Goal: Task Accomplishment & Management: Complete application form

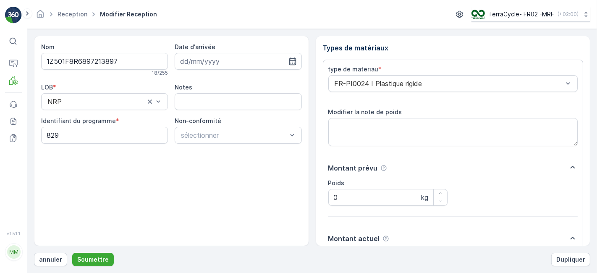
click at [72, 253] on button "Soumettre" at bounding box center [93, 259] width 42 height 13
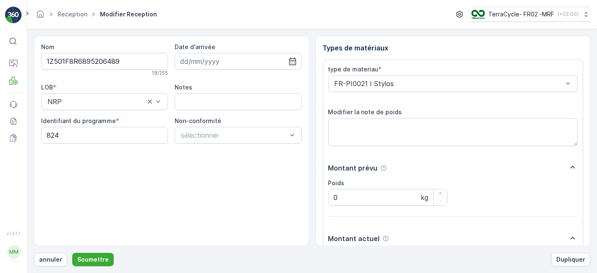
click at [72, 253] on button "Soumettre" at bounding box center [93, 259] width 42 height 13
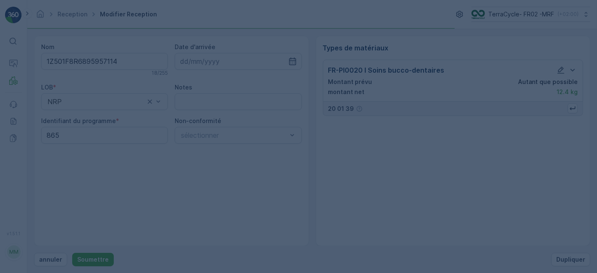
scroll to position [0, 0]
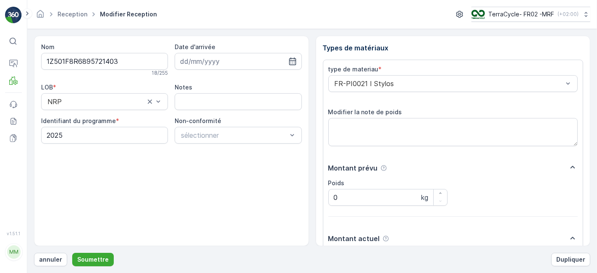
click at [72, 253] on button "Soumettre" at bounding box center [93, 259] width 42 height 13
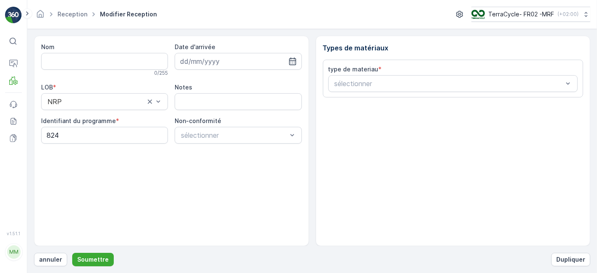
type input "1Z501F8R6899742973"
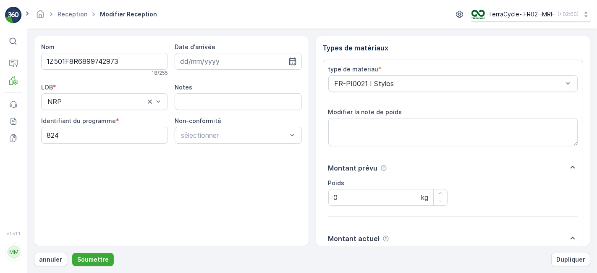
click at [72, 253] on button "Soumettre" at bounding box center [93, 259] width 42 height 13
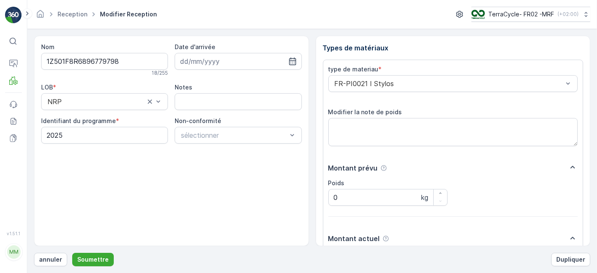
click at [72, 253] on button "Soumettre" at bounding box center [93, 259] width 42 height 13
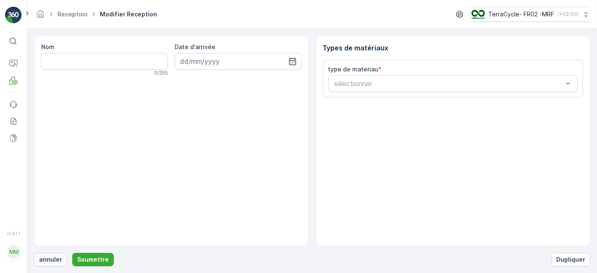
click at [62, 259] on button "annuler" at bounding box center [50, 259] width 33 height 13
click at [49, 258] on p "annuler" at bounding box center [50, 259] width 23 height 8
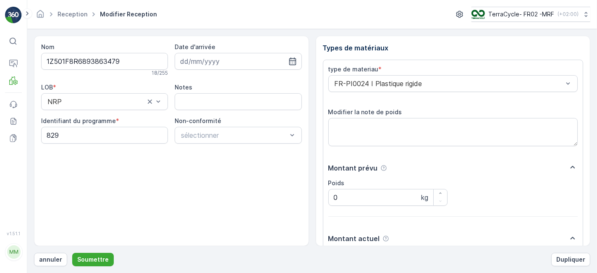
click at [72, 253] on button "Soumettre" at bounding box center [93, 259] width 42 height 13
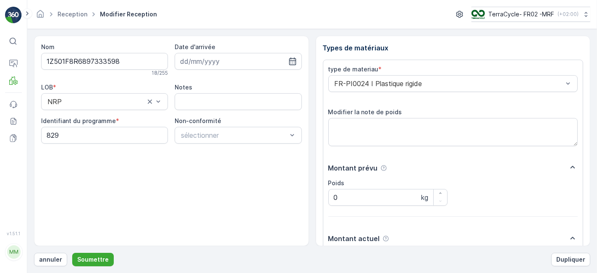
click at [72, 253] on button "Soumettre" at bounding box center [93, 259] width 42 height 13
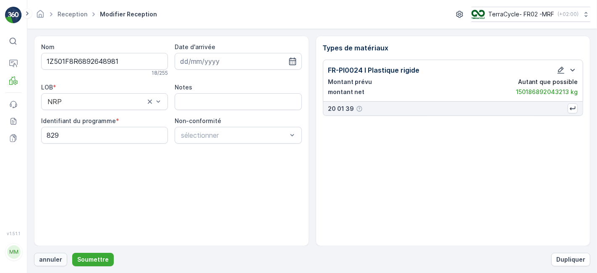
click at [48, 262] on p "annuler" at bounding box center [50, 259] width 23 height 8
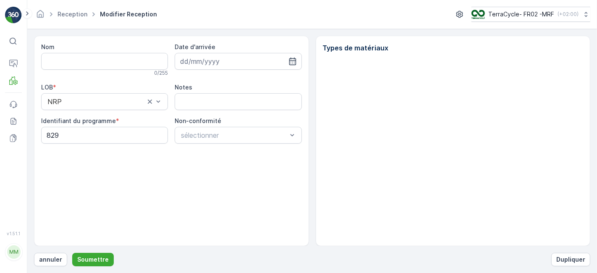
type input "1Z501F8R6892648981"
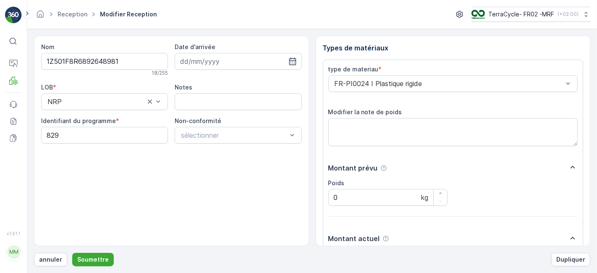
scroll to position [103, 0]
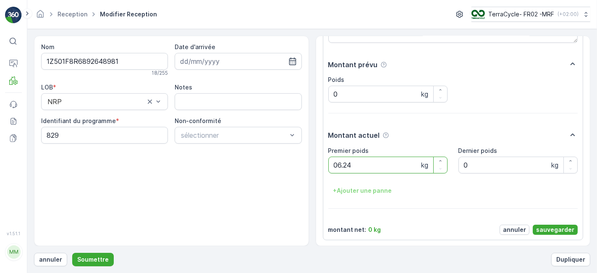
click at [72, 253] on button "Soumettre" at bounding box center [93, 259] width 42 height 13
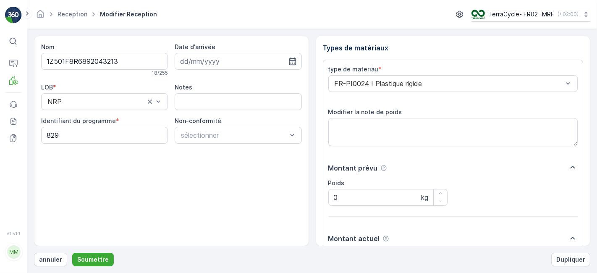
scroll to position [103, 0]
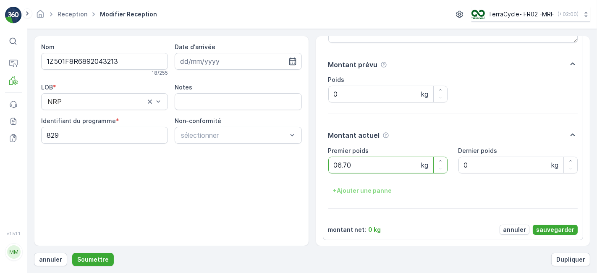
click at [72, 253] on button "Soumettre" at bounding box center [93, 259] width 42 height 13
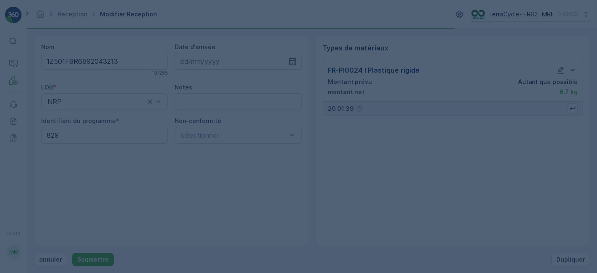
scroll to position [0, 0]
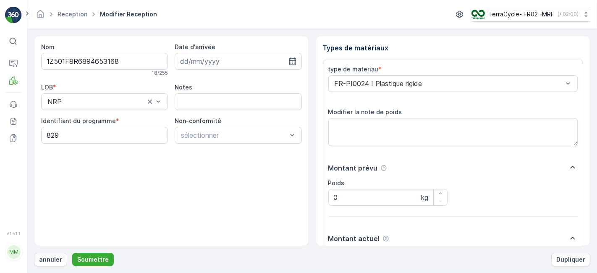
scroll to position [103, 0]
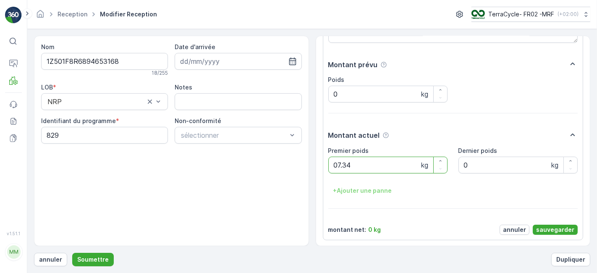
click at [72, 253] on button "Soumettre" at bounding box center [93, 259] width 42 height 13
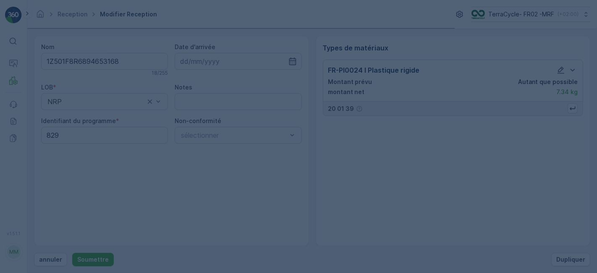
scroll to position [0, 0]
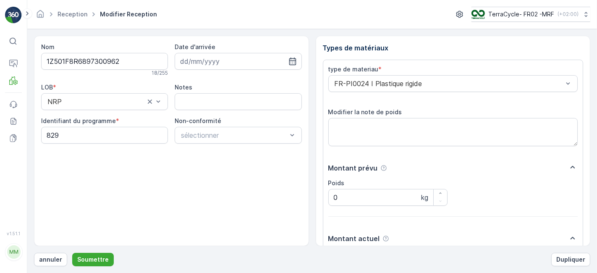
click at [72, 253] on button "Soumettre" at bounding box center [93, 259] width 42 height 13
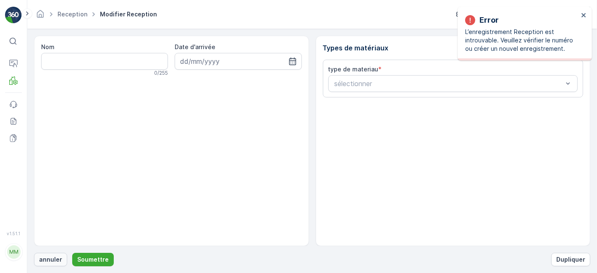
click at [41, 260] on p "annuler" at bounding box center [50, 259] width 23 height 8
click at [55, 257] on p "annuler" at bounding box center [50, 259] width 23 height 8
click at [56, 261] on p "annuler" at bounding box center [50, 259] width 23 height 8
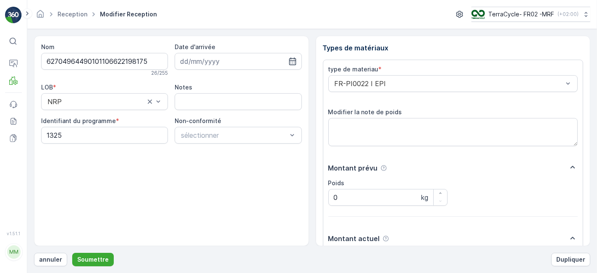
click at [72, 253] on button "Soumettre" at bounding box center [93, 259] width 42 height 13
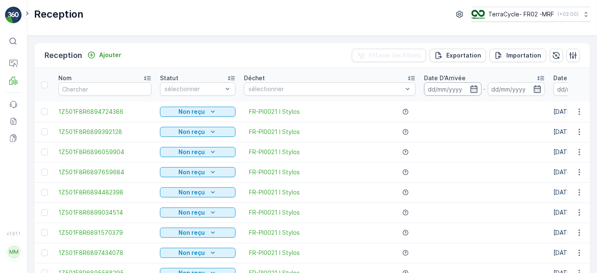
click at [425, 90] on input at bounding box center [453, 88] width 58 height 13
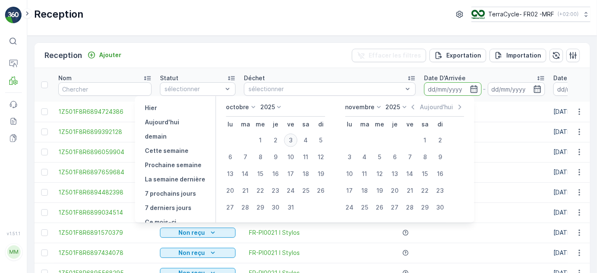
click at [294, 139] on div "3" at bounding box center [290, 139] width 13 height 13
type input "[DATE]"
click at [294, 139] on div "3" at bounding box center [290, 139] width 13 height 13
type input "[DATE]"
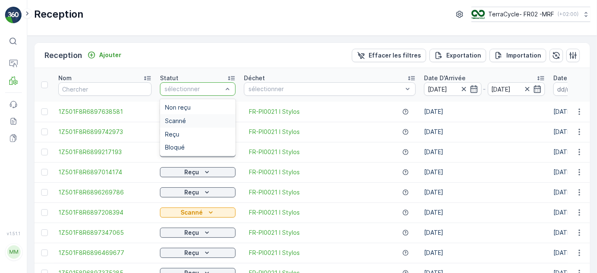
click at [169, 119] on span "Scanné" at bounding box center [175, 121] width 21 height 7
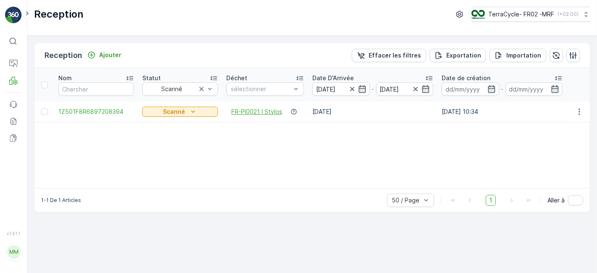
click at [249, 111] on span "FR-PI0021 I Stylos" at bounding box center [256, 111] width 51 height 8
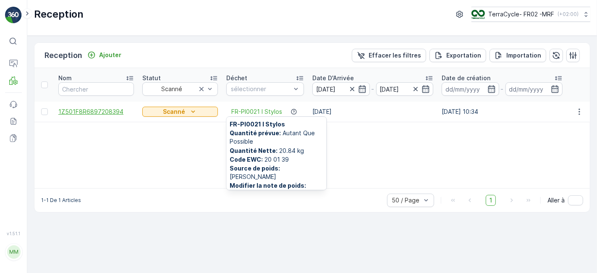
click at [132, 110] on span "1Z501F8R6897208394" at bounding box center [96, 111] width 76 height 8
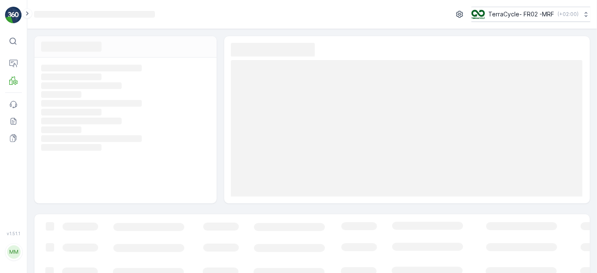
click at [132, 110] on icon "Loading..." at bounding box center [124, 112] width 167 height 8
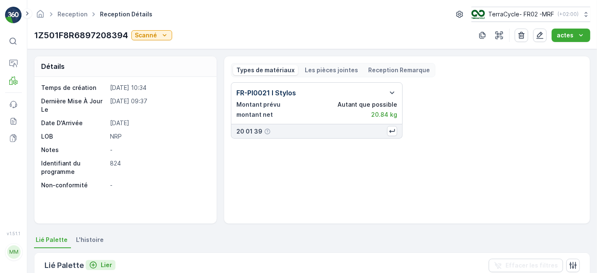
click at [92, 263] on icon "Lier" at bounding box center [93, 264] width 7 height 7
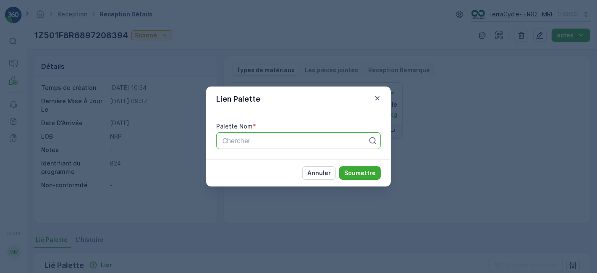
click at [244, 141] on div at bounding box center [295, 141] width 147 height 8
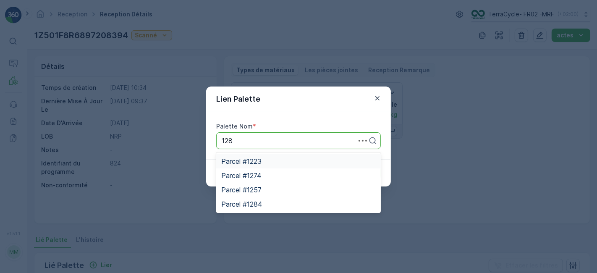
type input "1284"
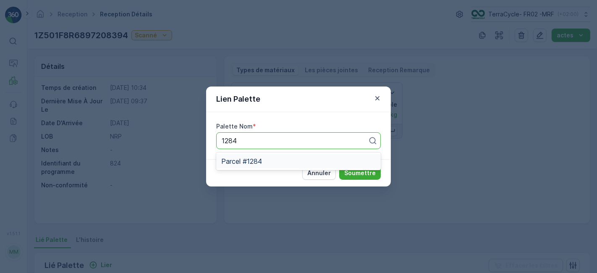
click at [253, 157] on span "Parcel #1284" at bounding box center [241, 161] width 41 height 8
click at [253, 157] on div "Palette Nom * Parcel #1284" at bounding box center [298, 135] width 185 height 47
click at [359, 171] on p "Soumettre" at bounding box center [359, 173] width 31 height 8
